Goal: Find specific page/section: Find specific page/section

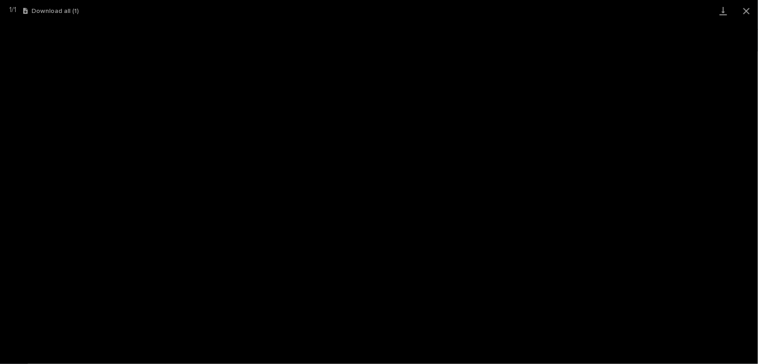
scroll to position [93, 0]
click at [749, 14] on button "Close gallery" at bounding box center [746, 11] width 23 height 22
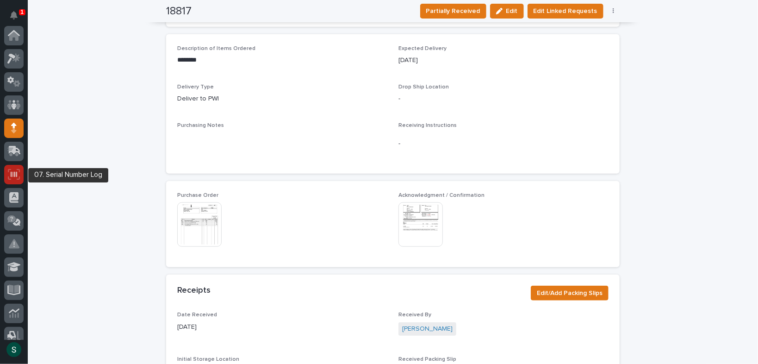
scroll to position [0, 0]
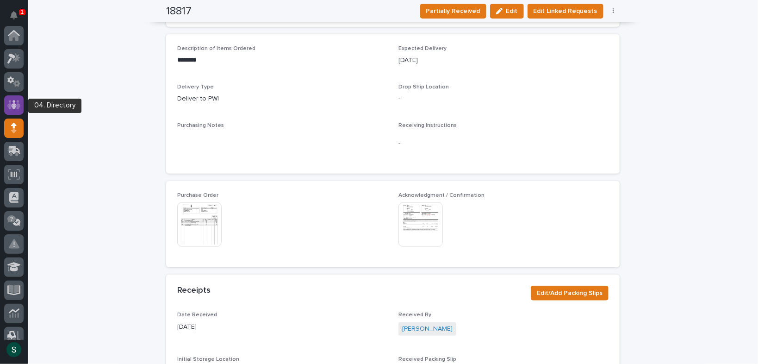
click at [16, 104] on icon at bounding box center [13, 105] width 13 height 11
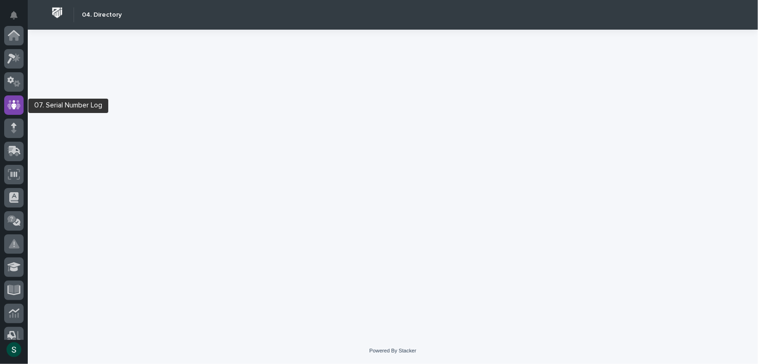
scroll to position [69, 0]
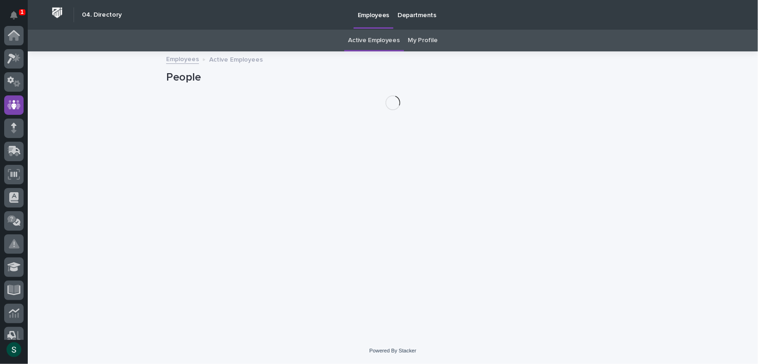
scroll to position [69, 0]
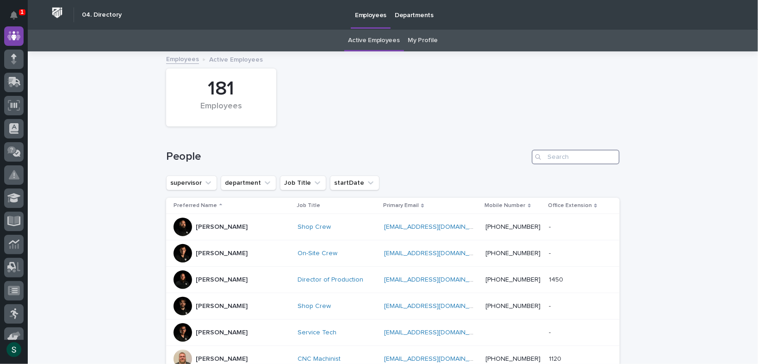
click at [564, 161] on input "Search" at bounding box center [576, 157] width 88 height 15
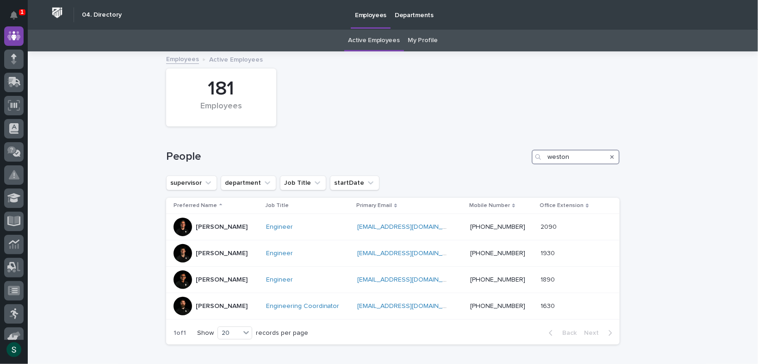
type input "weston"
click at [55, 234] on div "Loading... Saving… Loading... Saving… 181 Employees People weston supervisor de…" at bounding box center [393, 225] width 730 height 346
